Goal: Find specific page/section: Find specific page/section

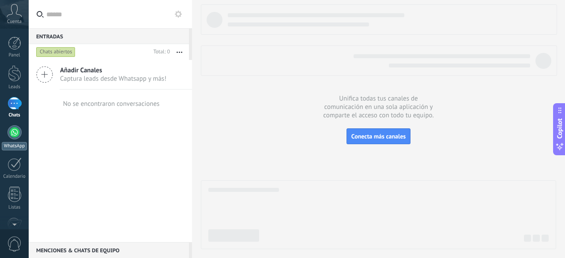
click at [18, 130] on div at bounding box center [15, 132] width 14 height 14
